Goal: Information Seeking & Learning: Learn about a topic

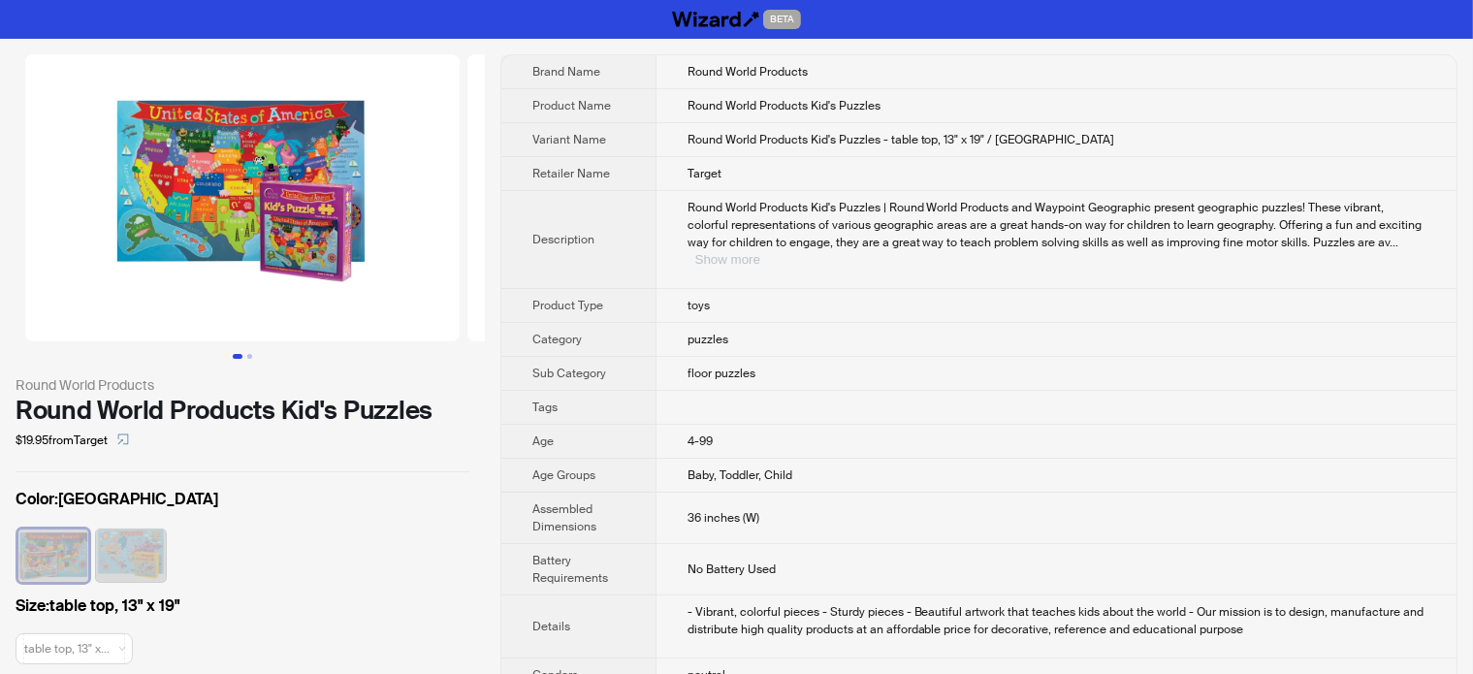
click at [760, 252] on button "Show more" at bounding box center [727, 259] width 65 height 15
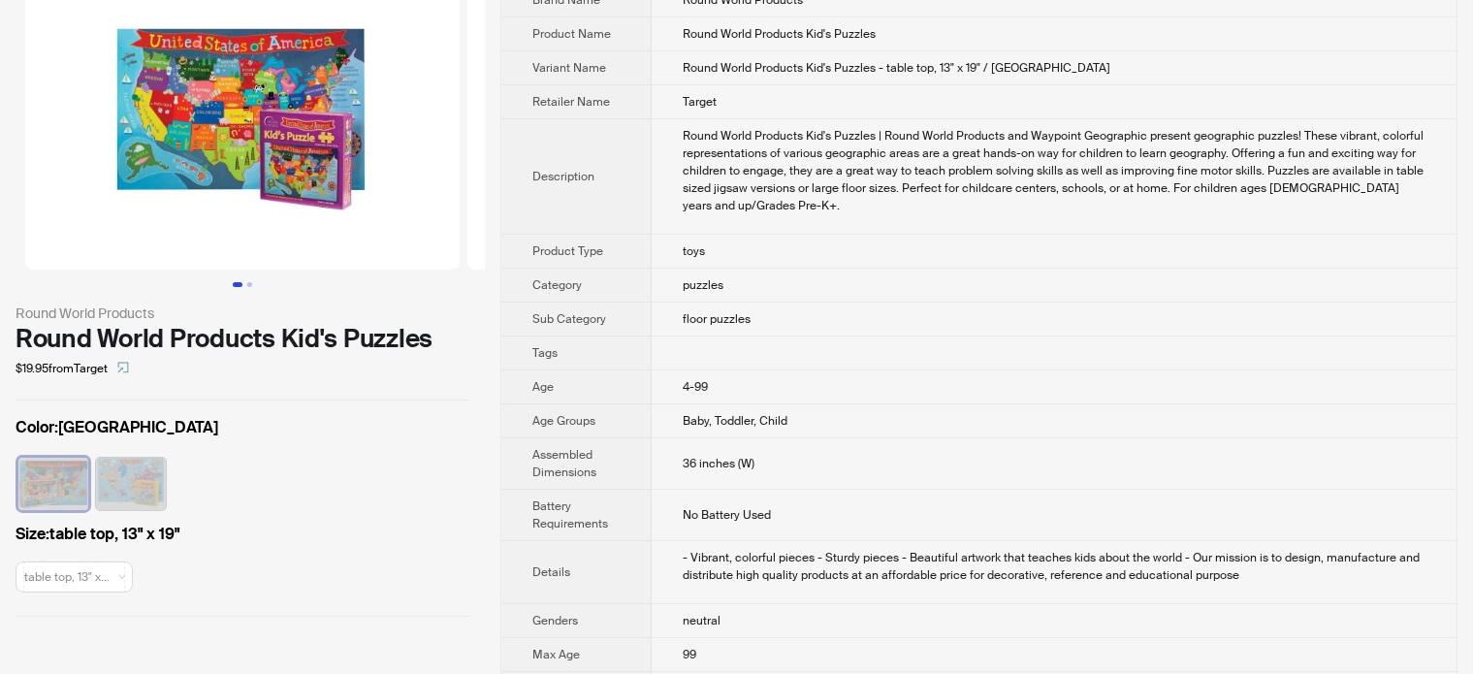
scroll to position [97, 0]
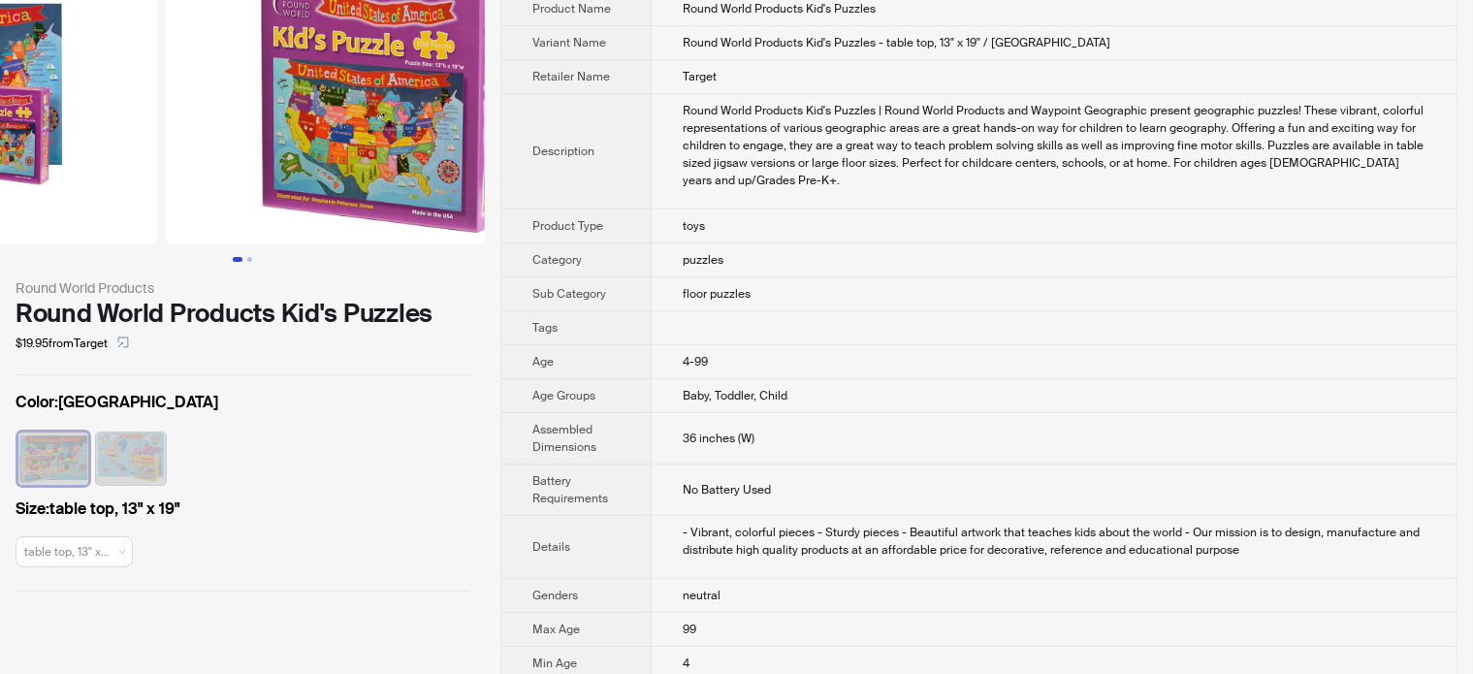
drag, startPoint x: 305, startPoint y: 193, endPoint x: 0, endPoint y: 208, distance: 305.8
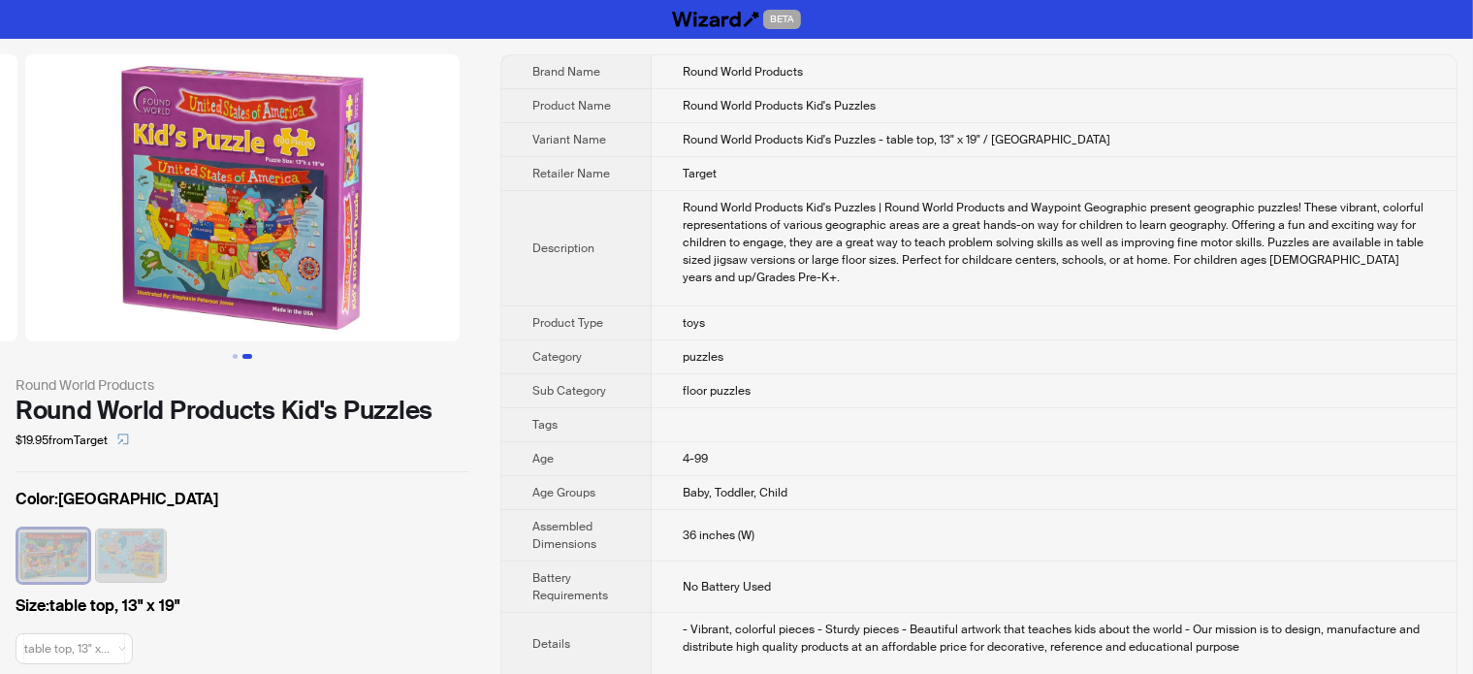
click at [249, 213] on img at bounding box center [242, 197] width 434 height 287
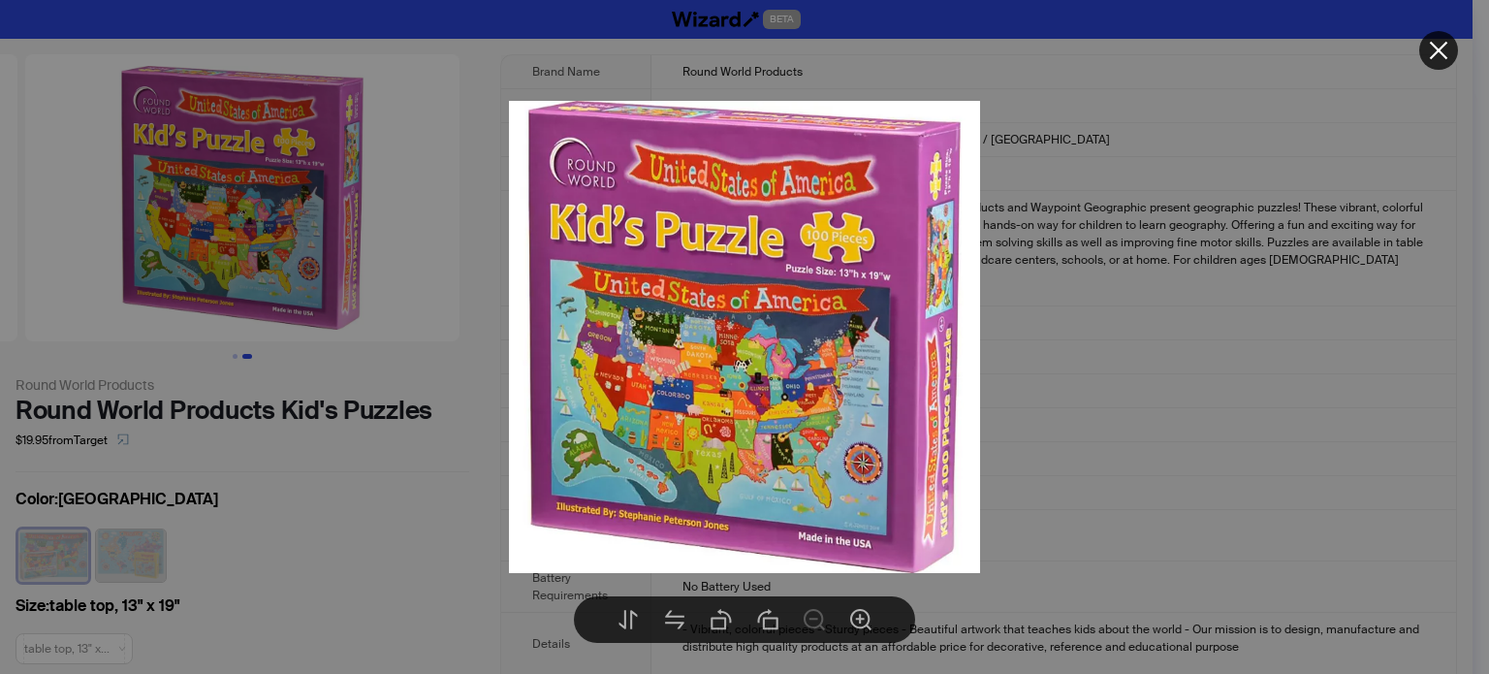
click at [190, 321] on div at bounding box center [744, 337] width 1489 height 674
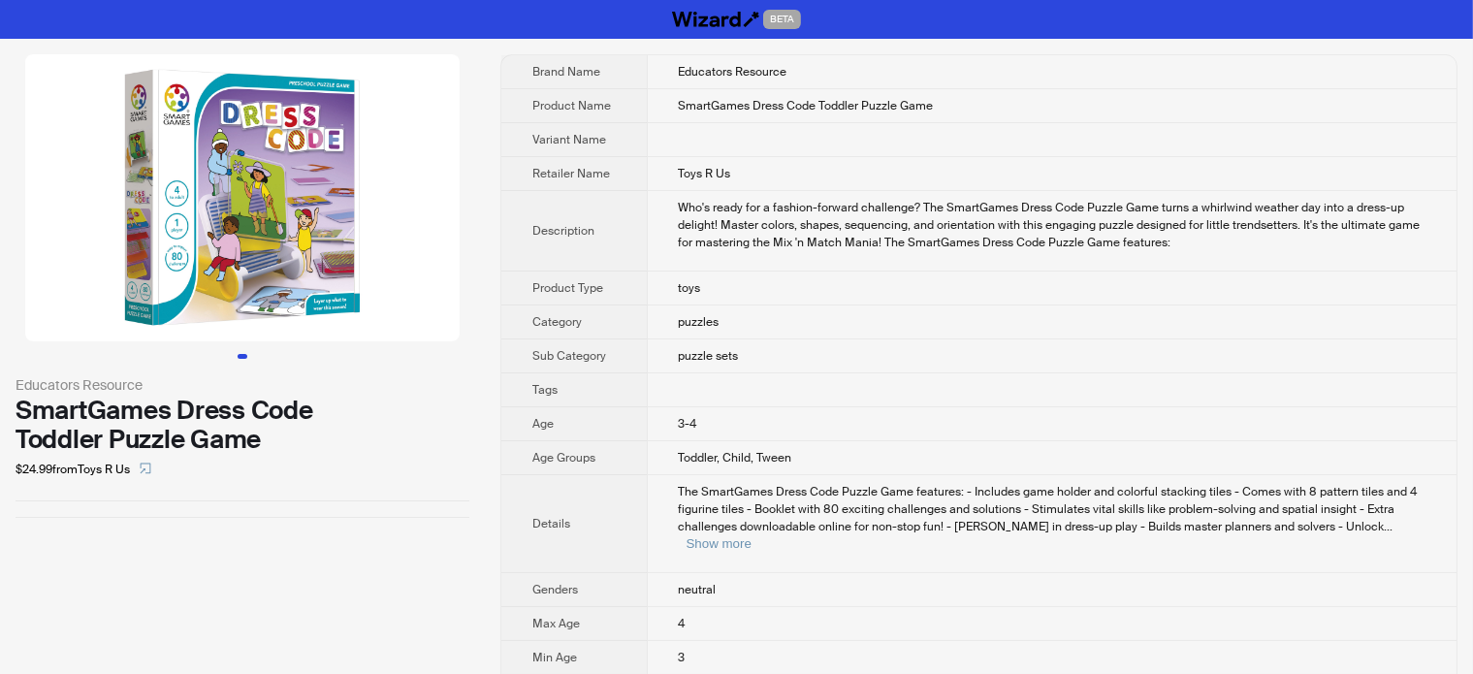
click at [238, 167] on img at bounding box center [242, 197] width 434 height 287
click at [288, 263] on img at bounding box center [242, 197] width 434 height 287
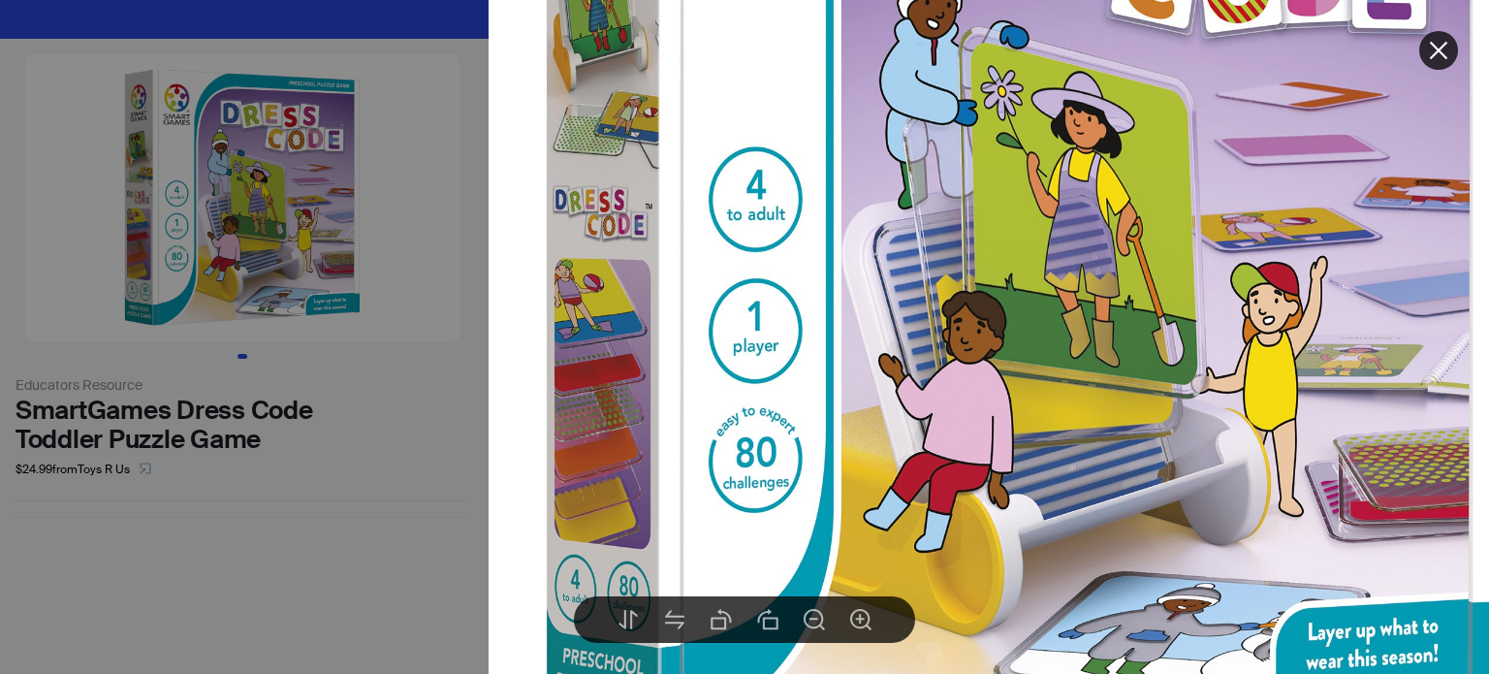
click at [556, 481] on img at bounding box center [1020, 217] width 1062 height 1062
click at [233, 469] on div at bounding box center [744, 337] width 1489 height 674
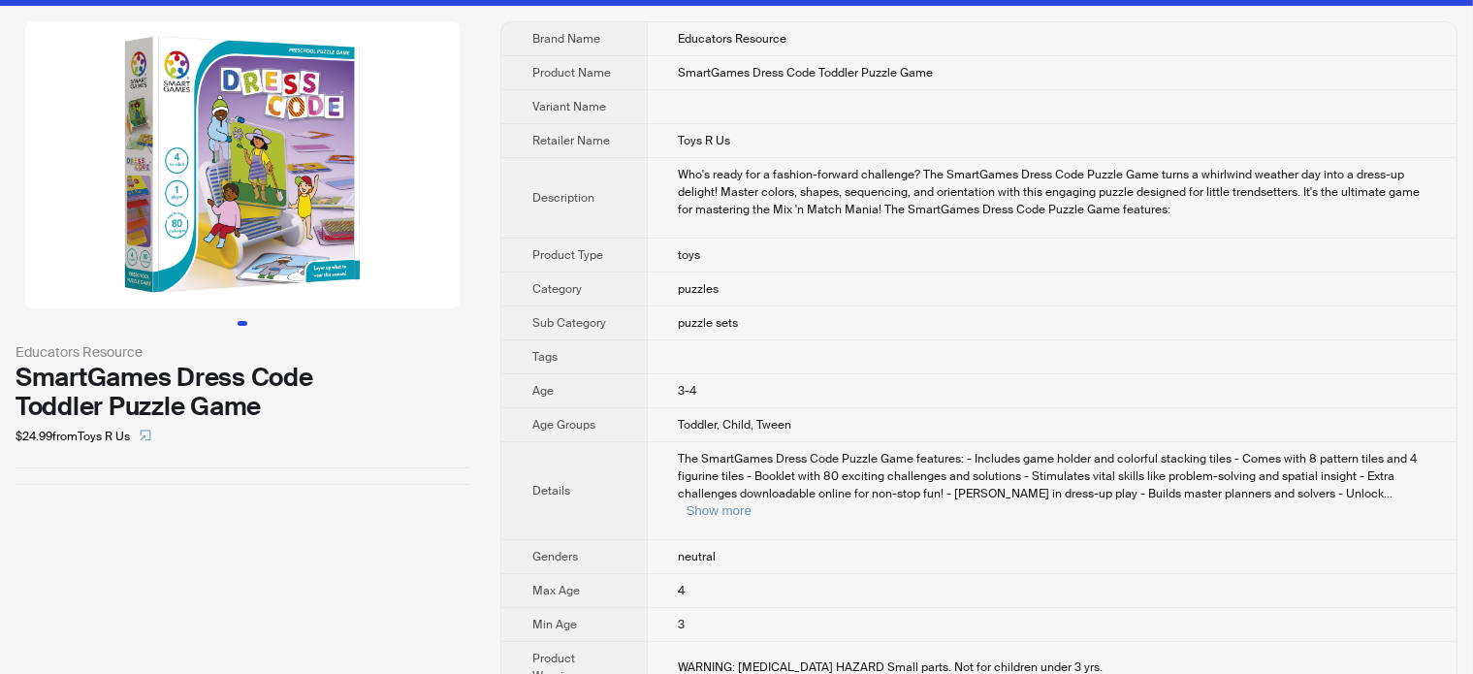
scroll to position [194, 0]
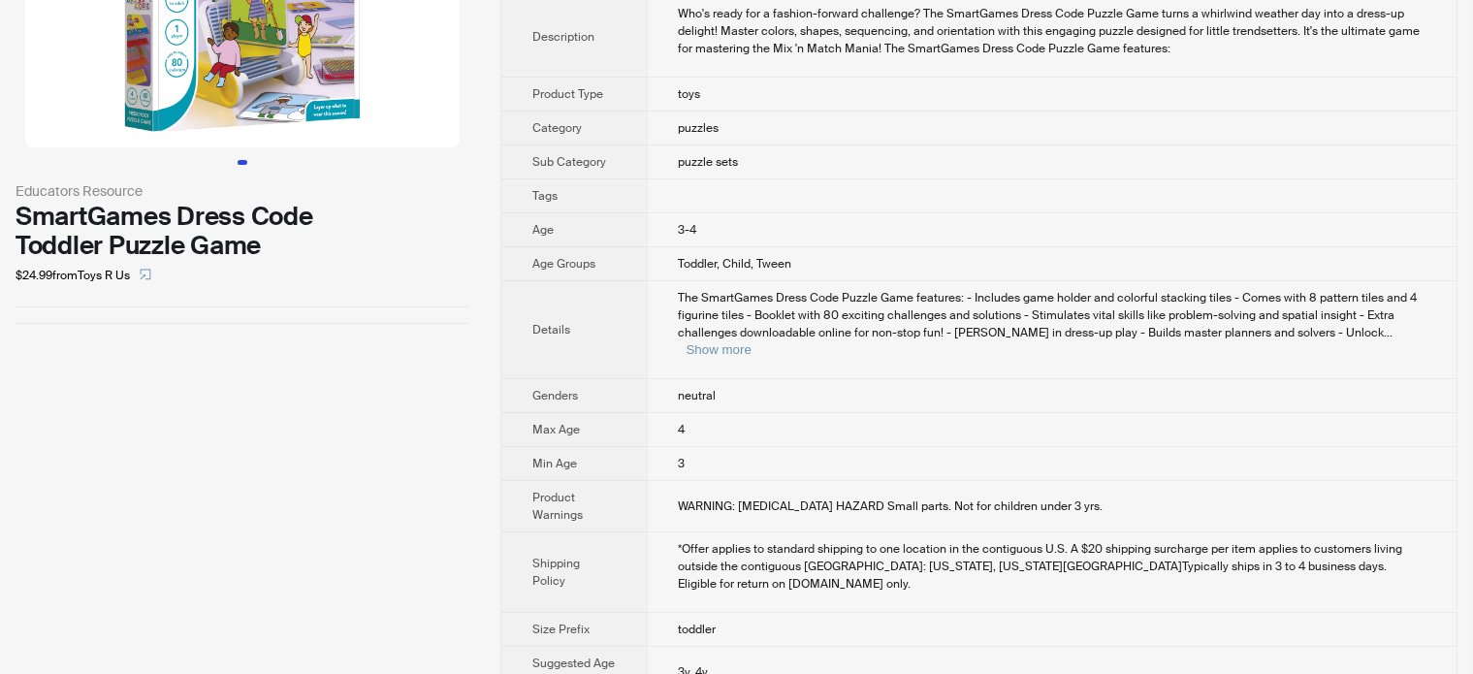
click at [395, 343] on div "Educators Resource SmartGames Dress Code Toddler Puzzle Game $24.99 from Toys R…" at bounding box center [242, 279] width 485 height 869
click at [299, 343] on div "Educators Resource SmartGames Dress Code Toddler Puzzle Game $24.99 from Toys R…" at bounding box center [242, 279] width 485 height 869
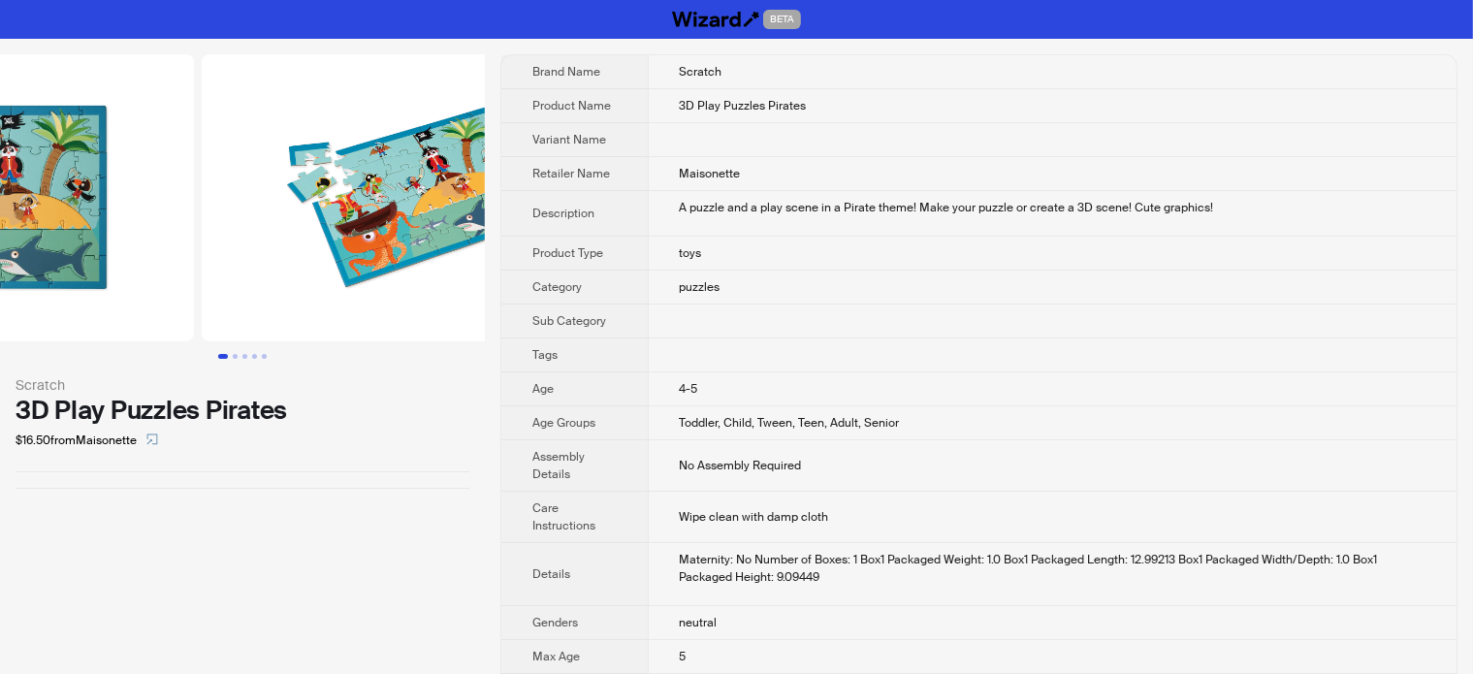
drag, startPoint x: 368, startPoint y: 235, endPoint x: 56, endPoint y: 247, distance: 312.4
click at [79, 244] on ul at bounding box center [242, 197] width 485 height 287
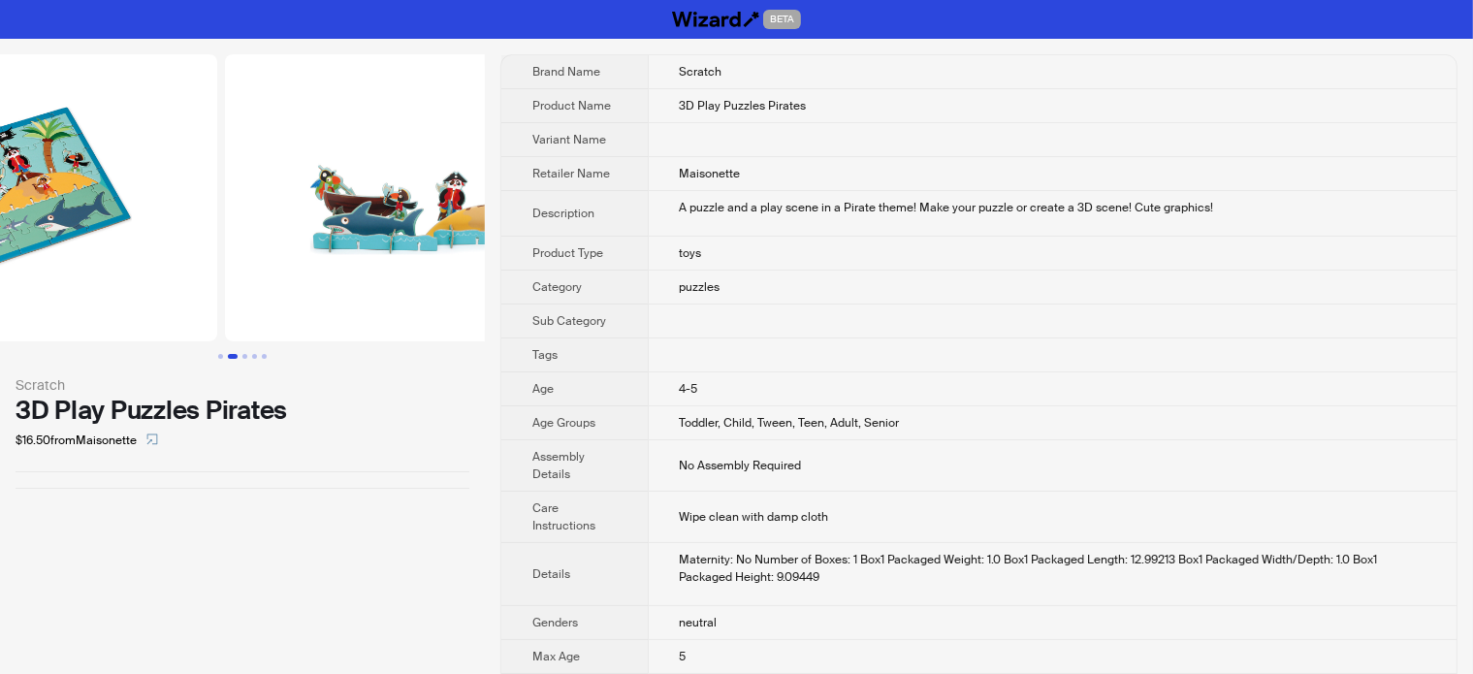
drag, startPoint x: 262, startPoint y: 223, endPoint x: 58, endPoint y: 228, distance: 203.7
click at [24, 226] on img at bounding box center [0, 197] width 434 height 287
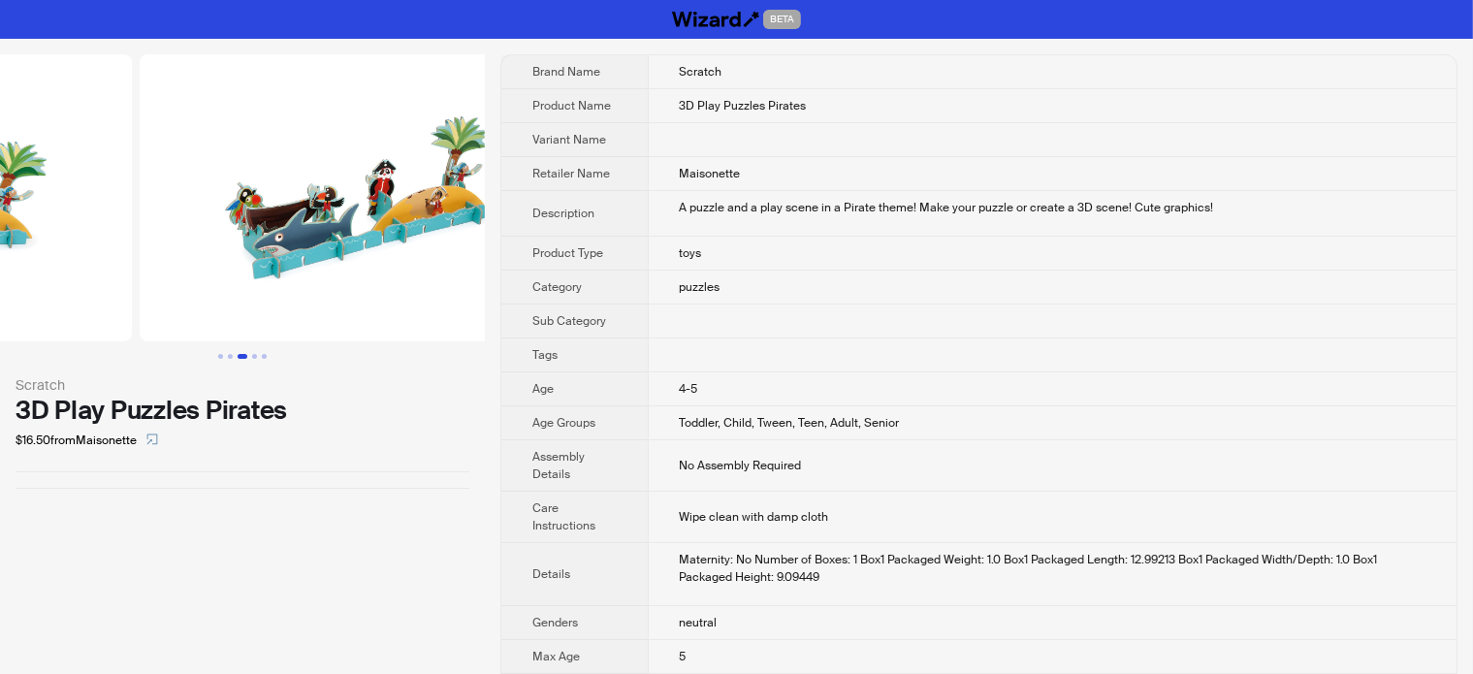
drag, startPoint x: 287, startPoint y: 245, endPoint x: 39, endPoint y: 263, distance: 248.8
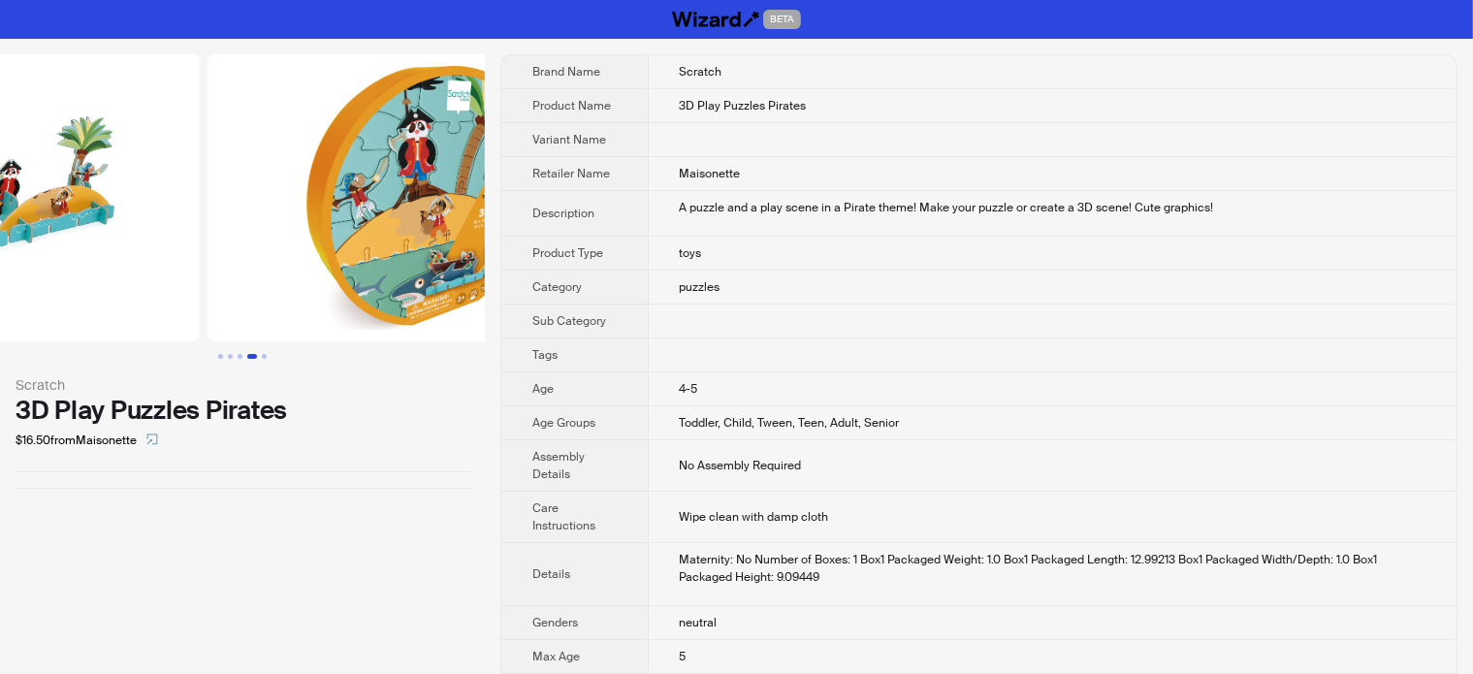
drag, startPoint x: 291, startPoint y: 250, endPoint x: 134, endPoint y: 277, distance: 159.4
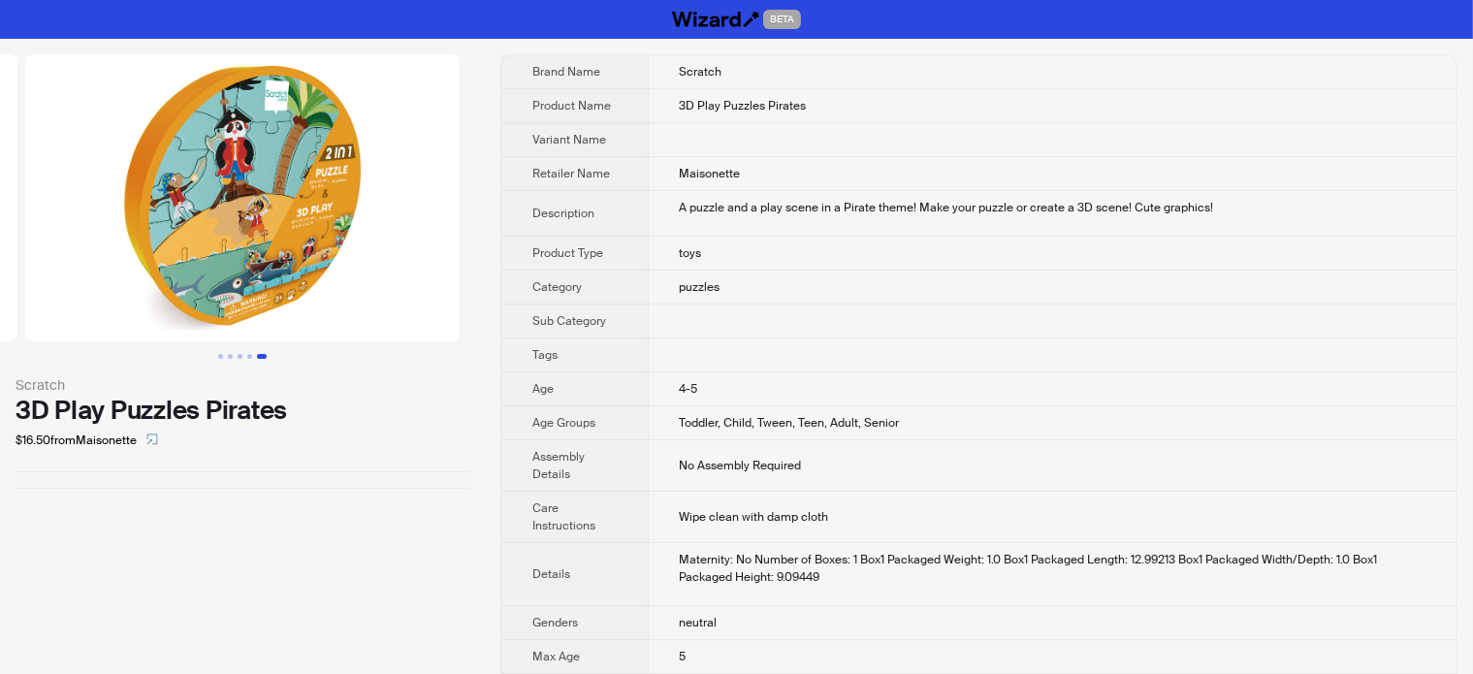
drag, startPoint x: 461, startPoint y: 266, endPoint x: 217, endPoint y: 267, distance: 244.3
click at [217, 267] on li at bounding box center [252, 197] width 463 height 287
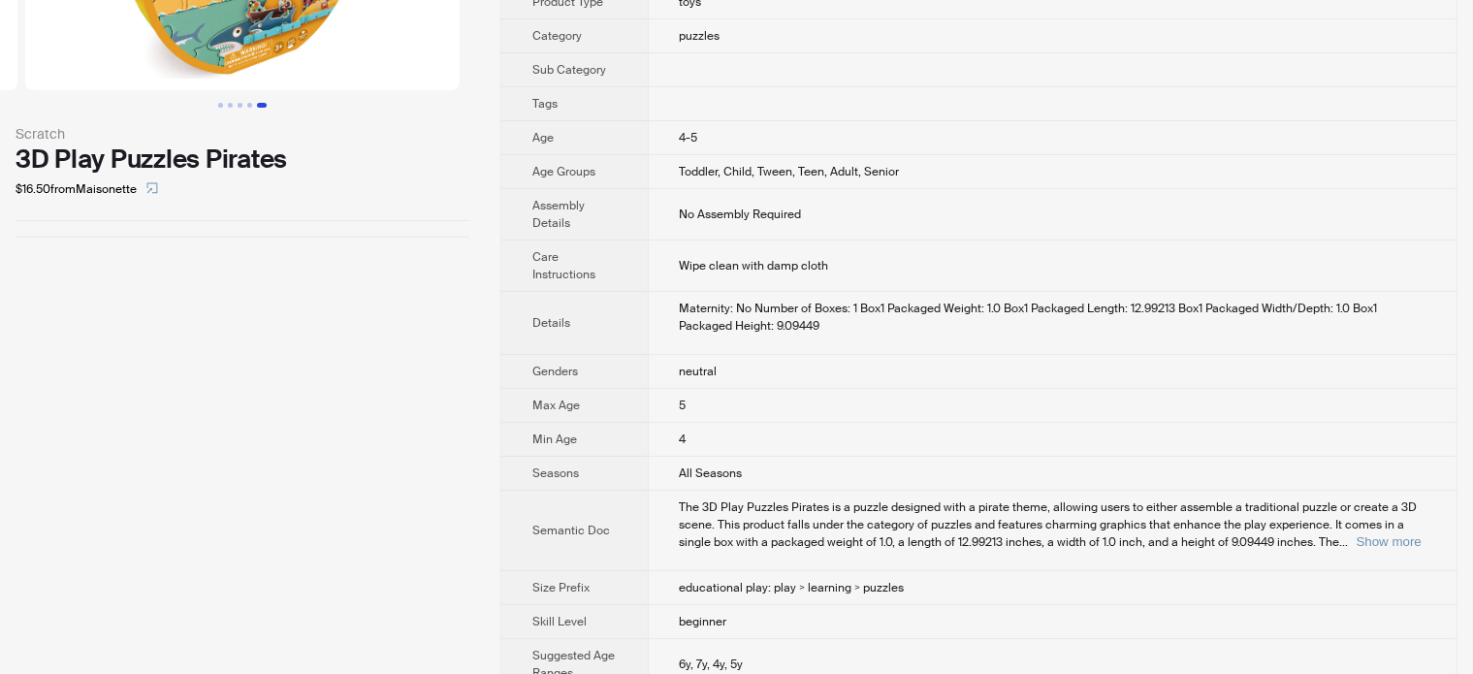
scroll to position [278, 0]
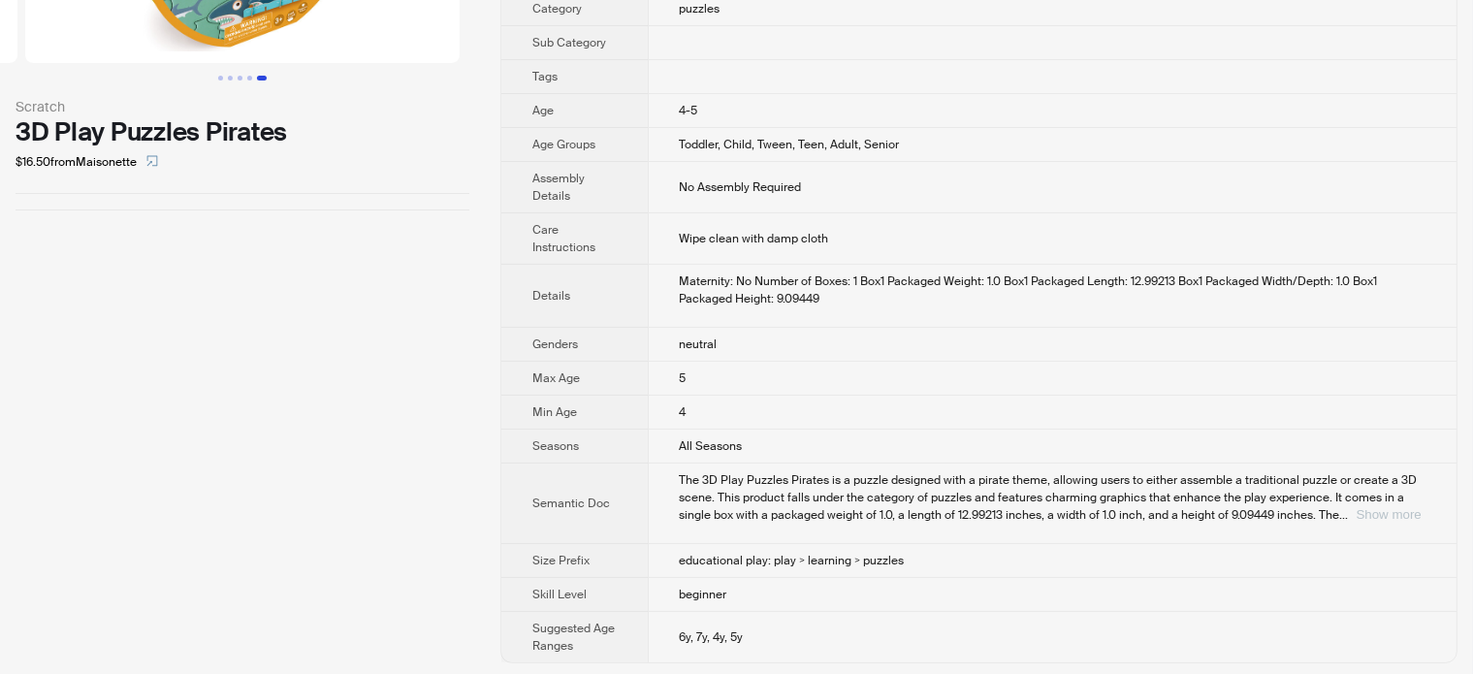
click at [1400, 507] on button "Show more" at bounding box center [1388, 514] width 65 height 15
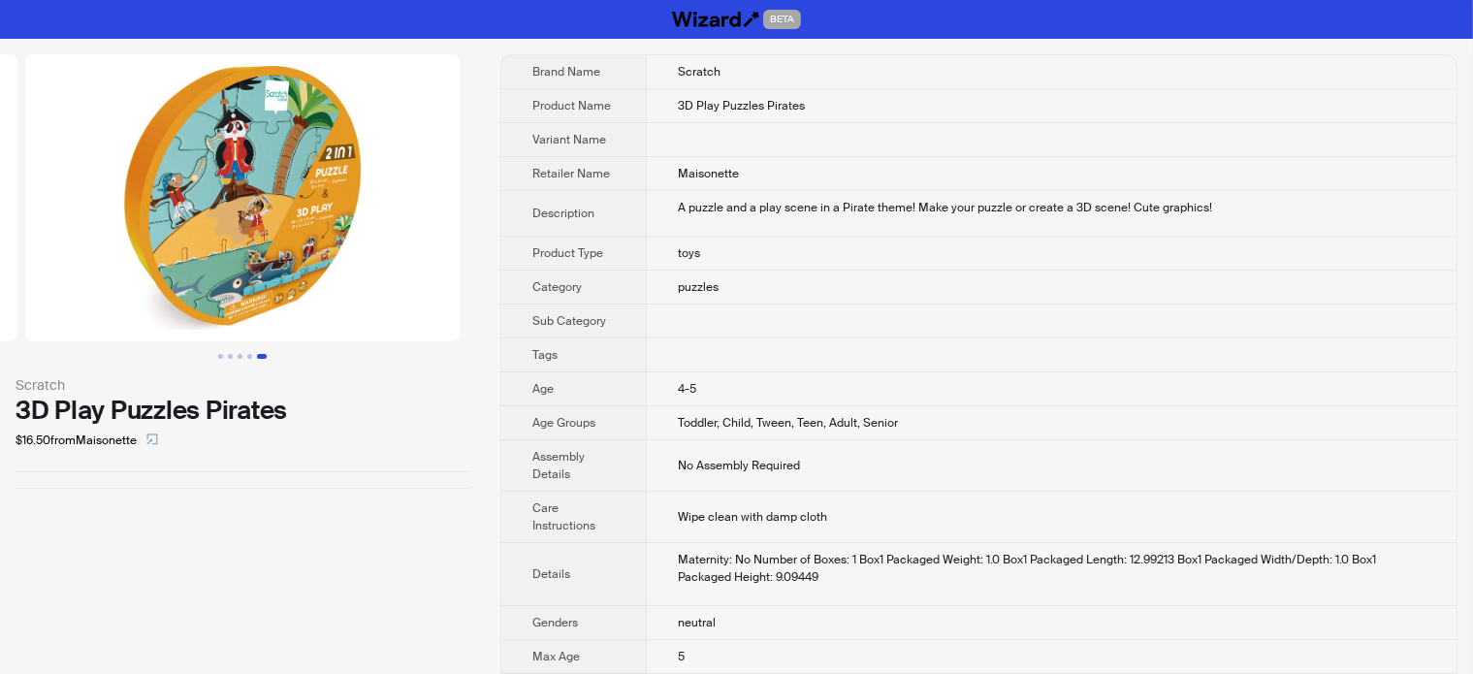
scroll to position [0, 0]
click at [375, 204] on img at bounding box center [242, 197] width 434 height 287
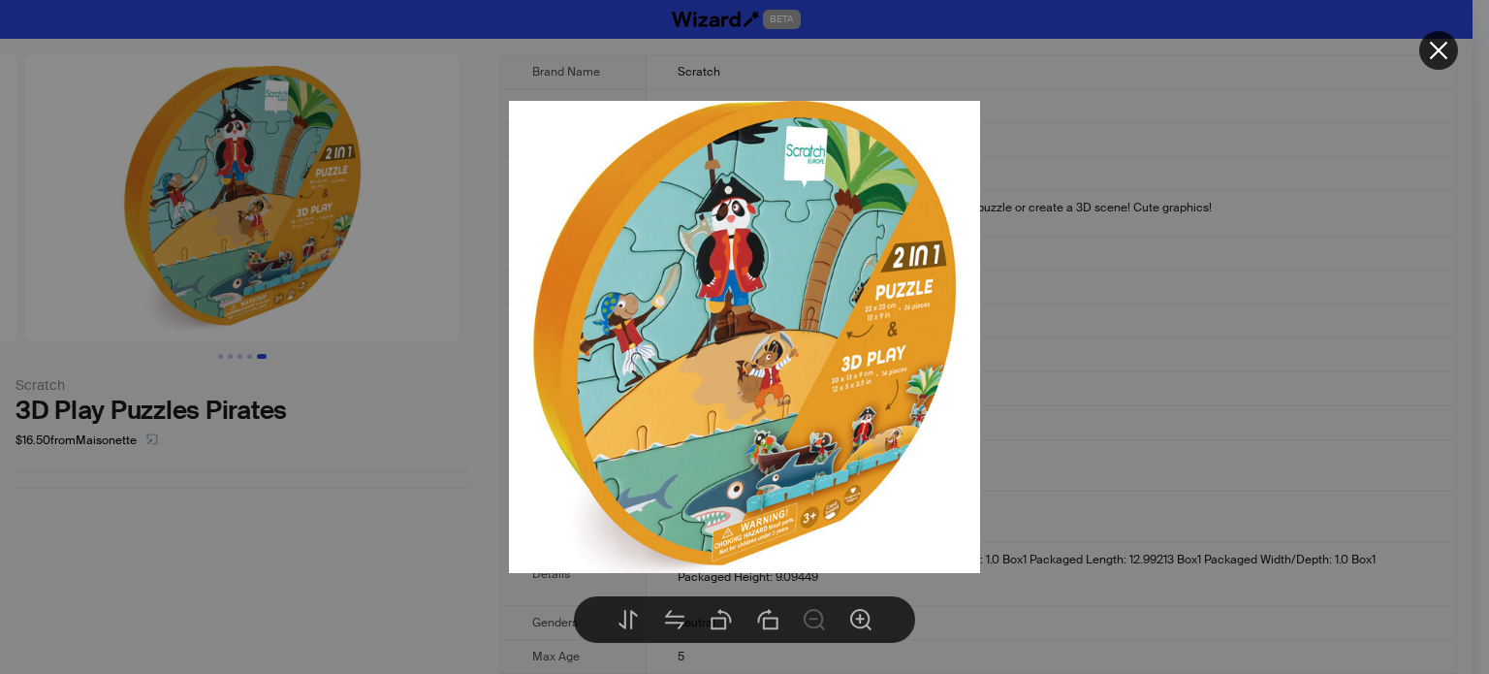
click at [309, 474] on div at bounding box center [744, 337] width 1489 height 674
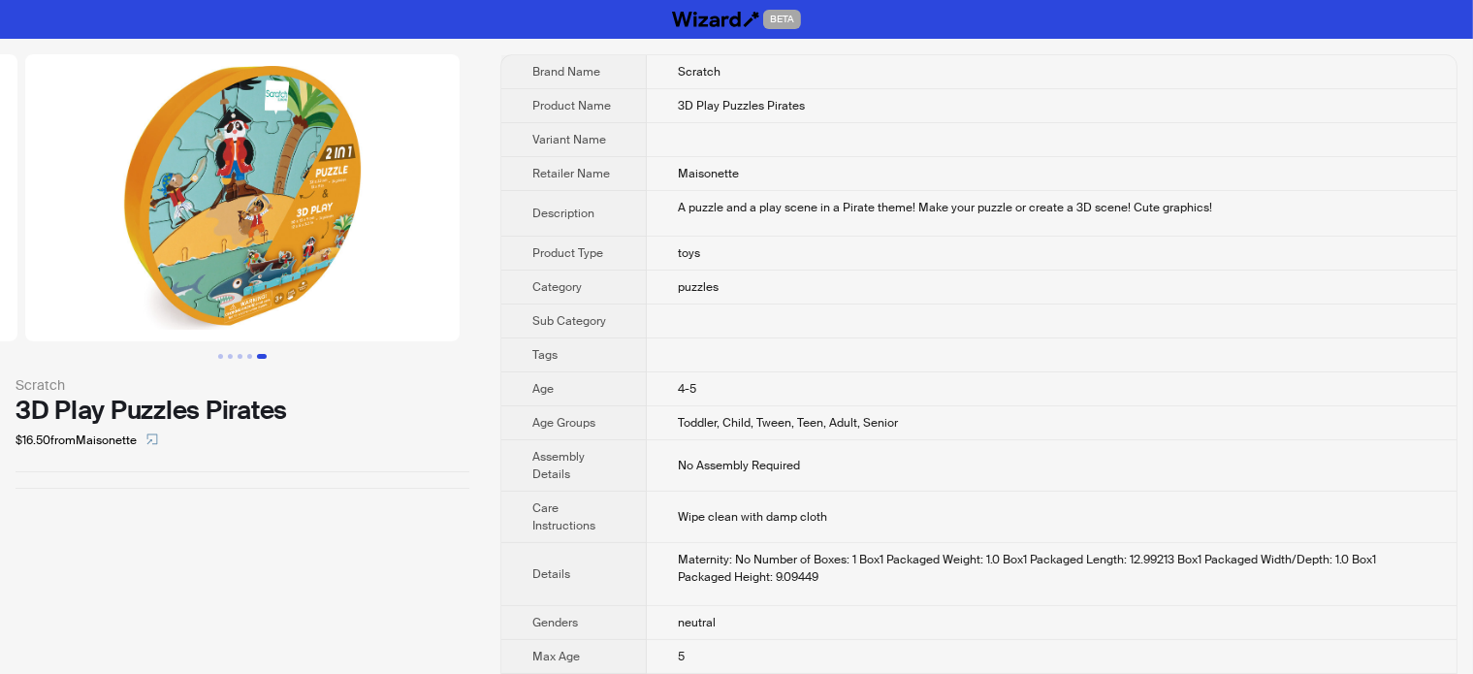
click at [297, 189] on img at bounding box center [242, 197] width 434 height 287
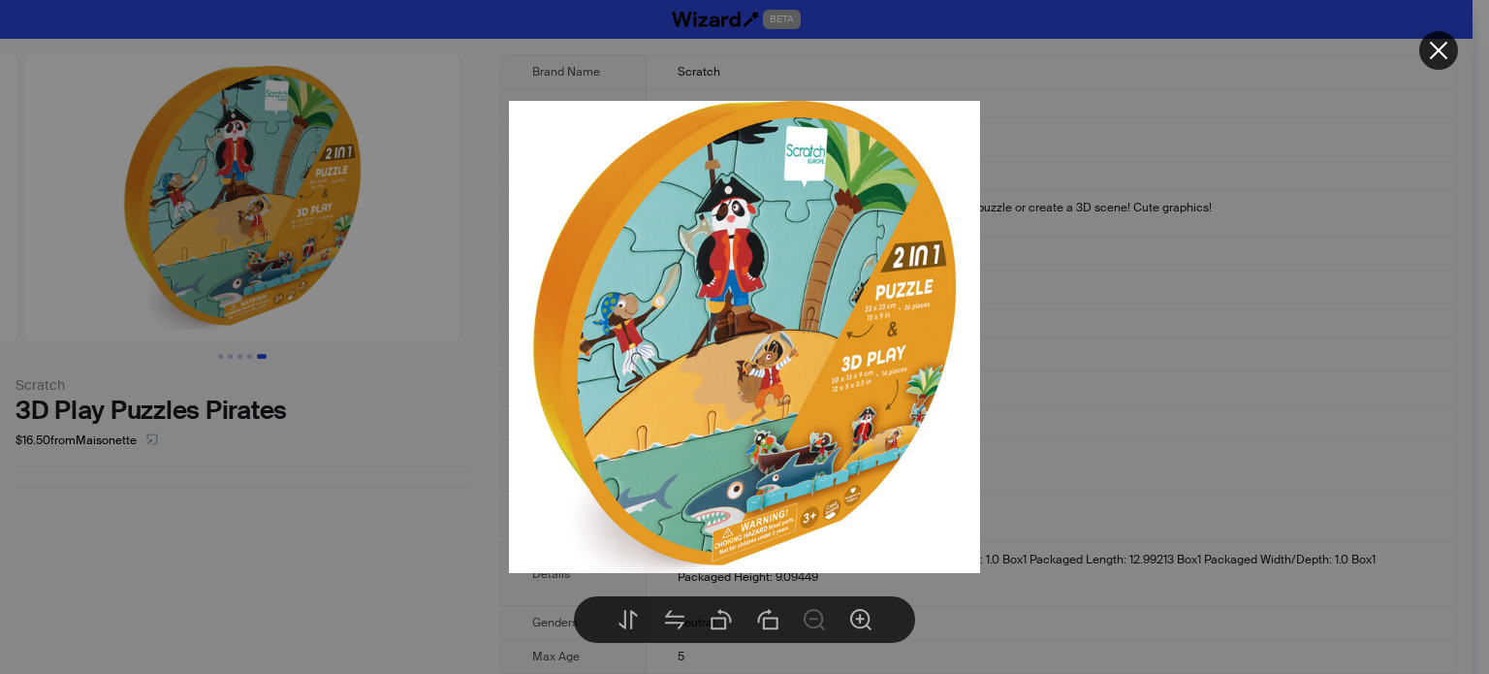
click at [319, 534] on div at bounding box center [744, 337] width 1489 height 674
